Goal: Information Seeking & Learning: Learn about a topic

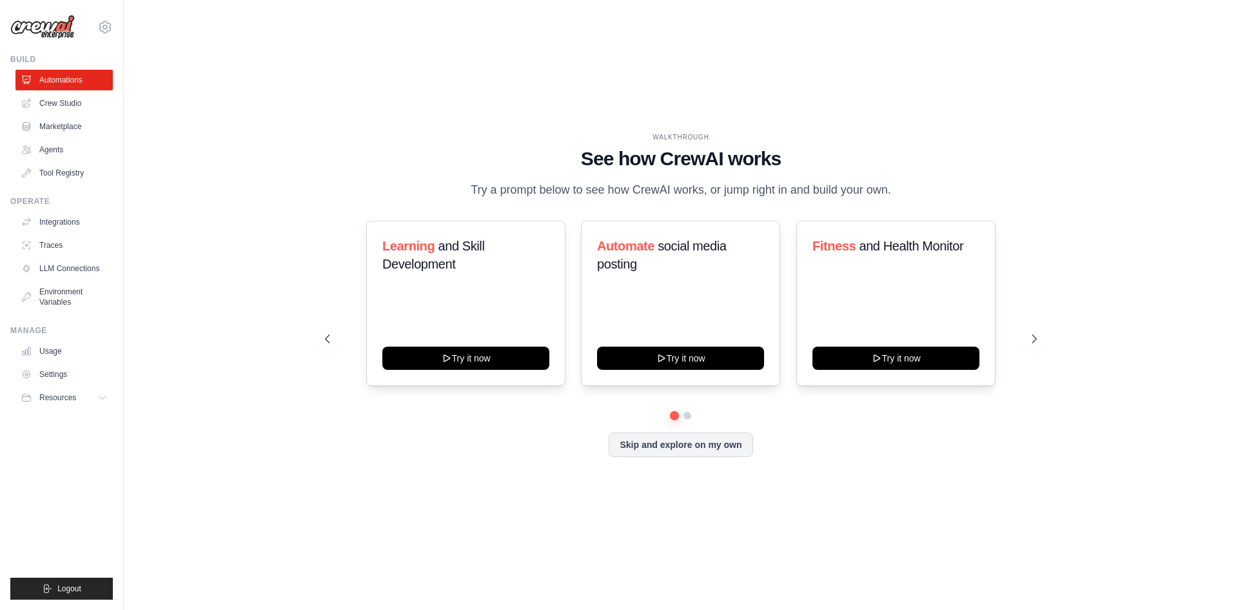
click at [662, 182] on p "Try a prompt below to see how CrewAI works, or jump right in and build your own." at bounding box center [680, 190] width 433 height 19
click at [441, 257] on span "and Skill Development" at bounding box center [433, 255] width 102 height 32
click at [581, 235] on div "Learning and Skill Development Try it now Automate social media posting Try it …" at bounding box center [681, 303] width 712 height 165
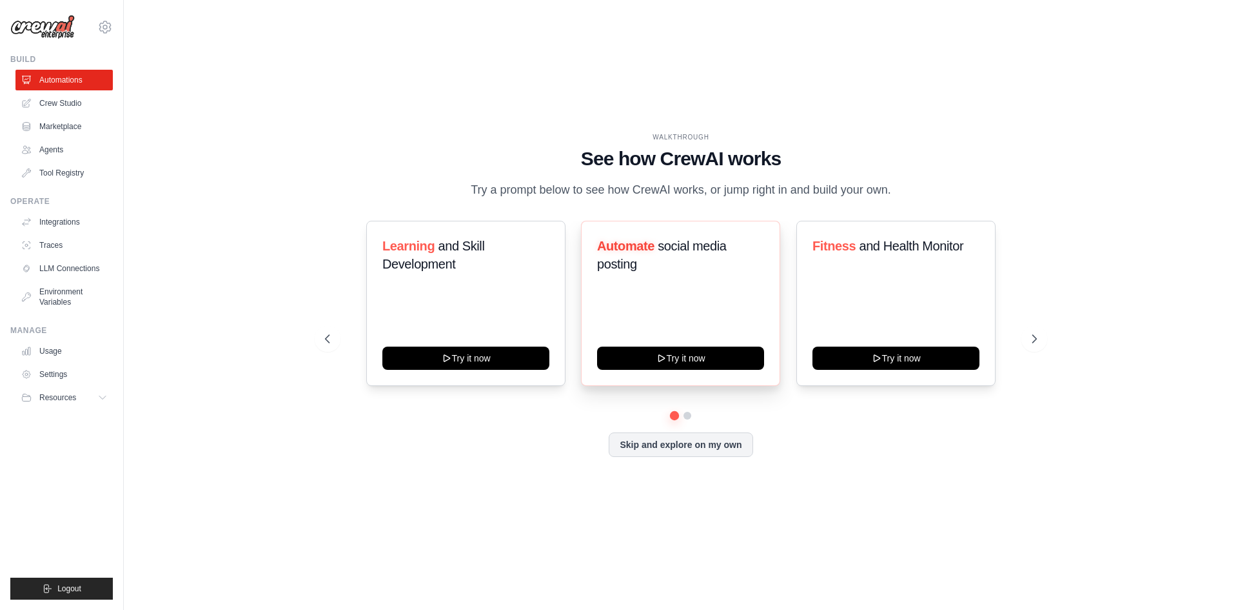
click at [651, 253] on span "Automate" at bounding box center [625, 246] width 57 height 14
drag, startPoint x: 651, startPoint y: 257, endPoint x: 711, endPoint y: 299, distance: 72.7
click at [711, 299] on div "Automate social media posting Try it now" at bounding box center [680, 303] width 199 height 165
